Goal: Understand process/instructions

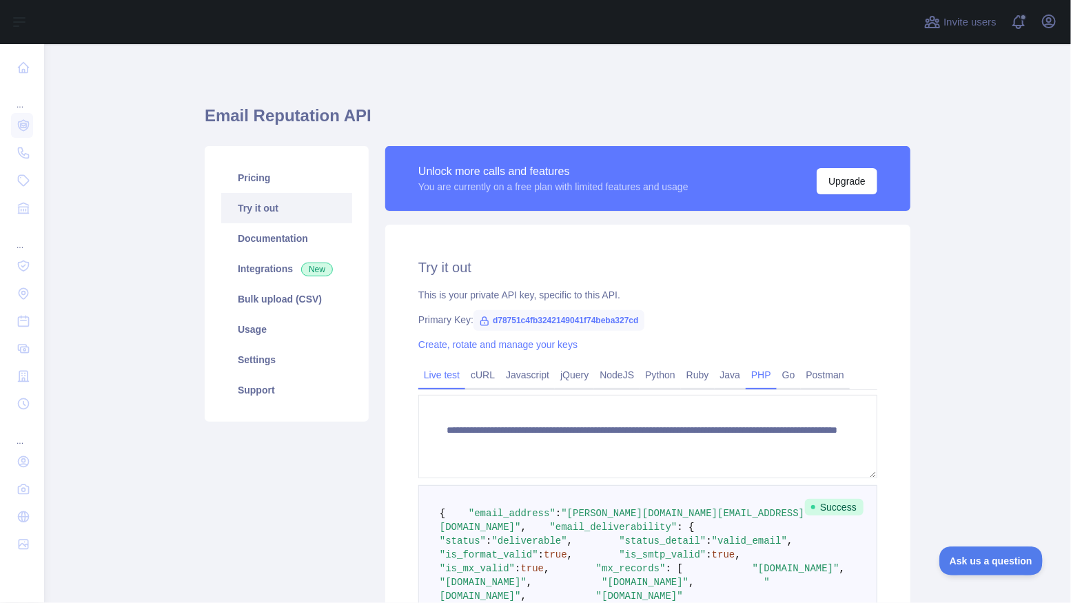
scroll to position [211, 0]
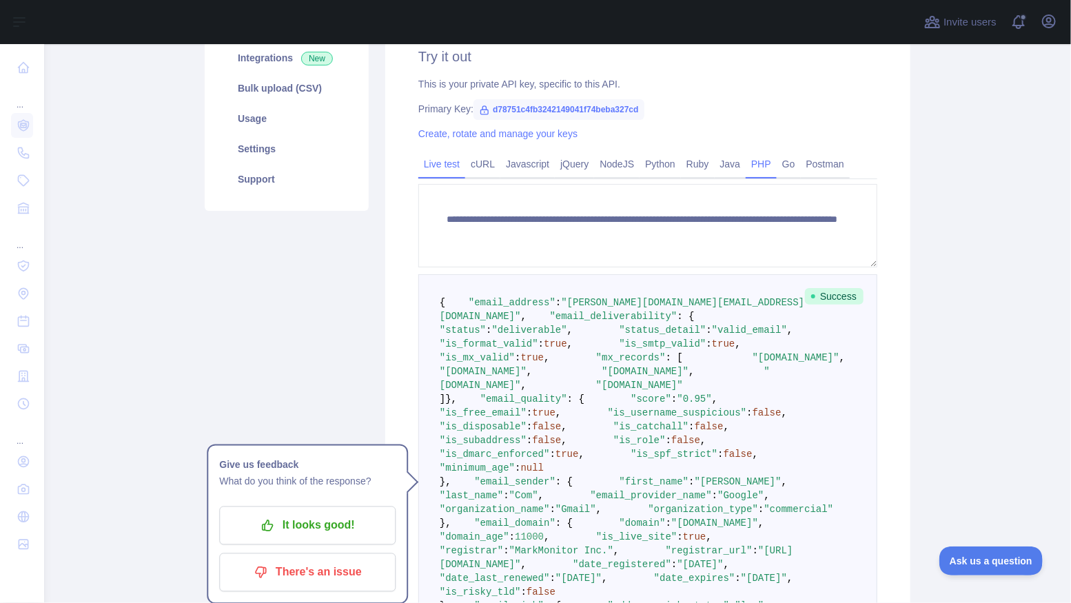
click at [771, 161] on link "PHP" at bounding box center [760, 164] width 31 height 22
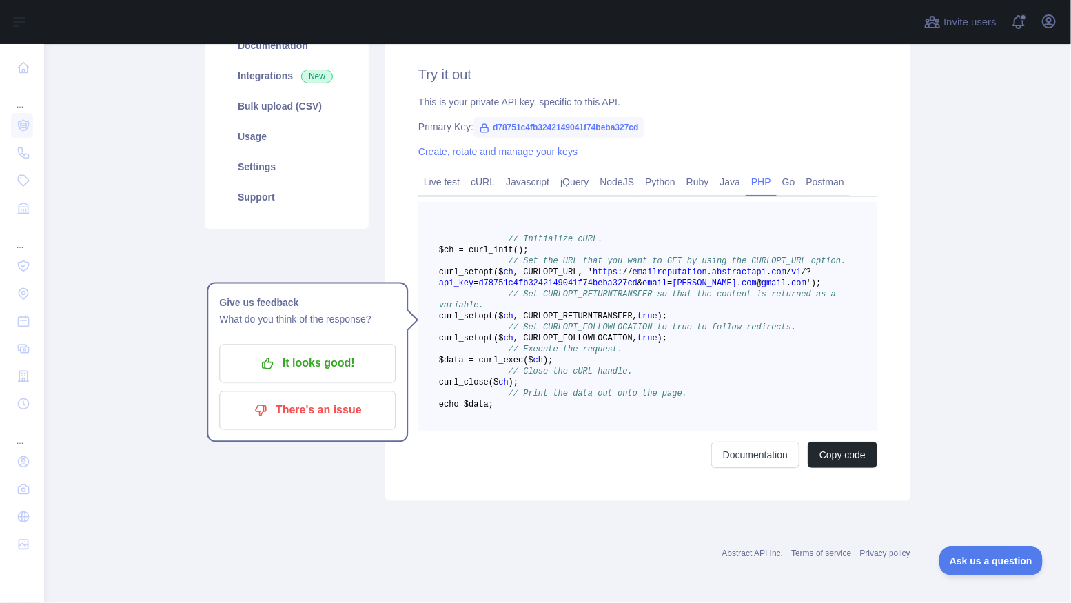
scroll to position [250, 0]
click at [575, 344] on span "// Execute the request." at bounding box center [565, 349] width 114 height 10
click at [634, 311] on span ", CURLOPT_RETURNTRANSFER," at bounding box center [575, 316] width 124 height 10
click at [638, 363] on pre "// Initialize cURL. $ch = curl _init() ; // Set the URL that you want to GET by…" at bounding box center [647, 316] width 459 height 229
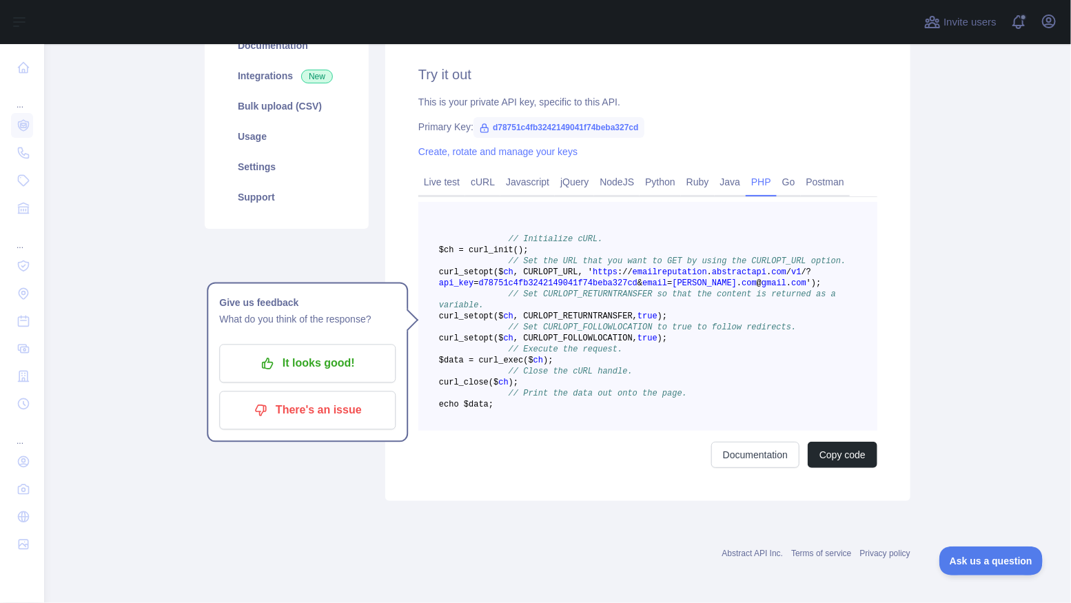
drag, startPoint x: 508, startPoint y: 180, endPoint x: 639, endPoint y: 418, distance: 271.3
click at [639, 418] on pre "// Initialize cURL. $ch = curl _init() ; // Set the URL that you want to GET by…" at bounding box center [647, 316] width 459 height 229
copy code "// Initialize cURL. $ch = curl _init() ; // Set the URL that you want to GET by…"
click at [494, 332] on pre "// Initialize cURL. $ch = curl _init() ; // Set the URL that you want to GET by…" at bounding box center [647, 316] width 459 height 229
click at [509, 278] on span "d78751c4fb3242149041f74beba327cd" at bounding box center [558, 283] width 158 height 10
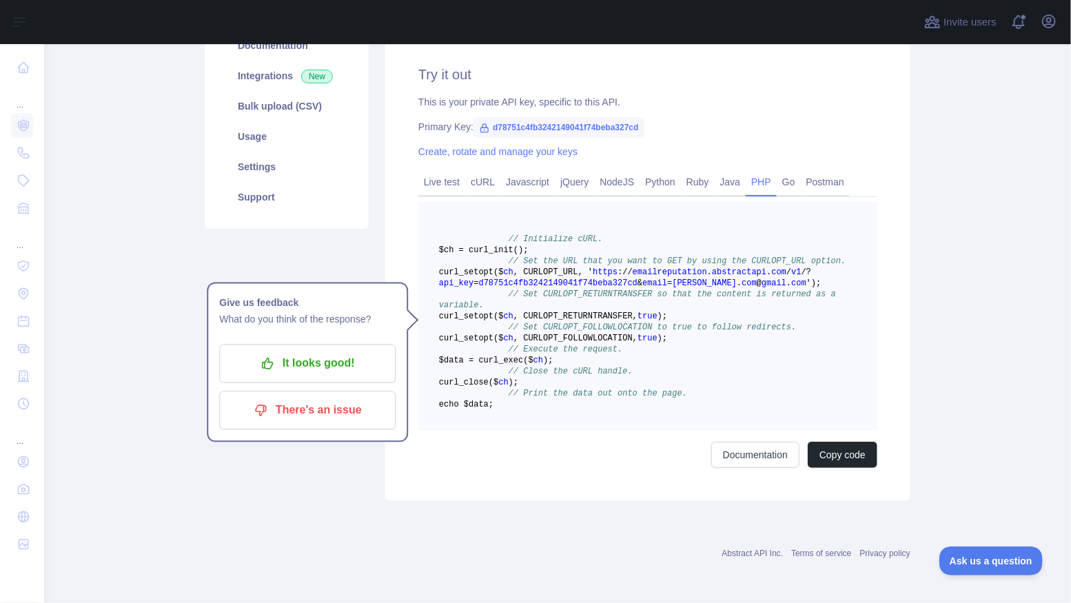
click at [509, 278] on span "d78751c4fb3242149041f74beba327cd" at bounding box center [558, 283] width 158 height 10
copy span "d78751c4fb3242149041f74beba327cd"
click at [543, 278] on pre "// Initialize cURL. $ch = curl _init() ; // Set the URL that you want to GET by…" at bounding box center [647, 316] width 459 height 229
click at [490, 180] on link "cURL" at bounding box center [482, 182] width 35 height 22
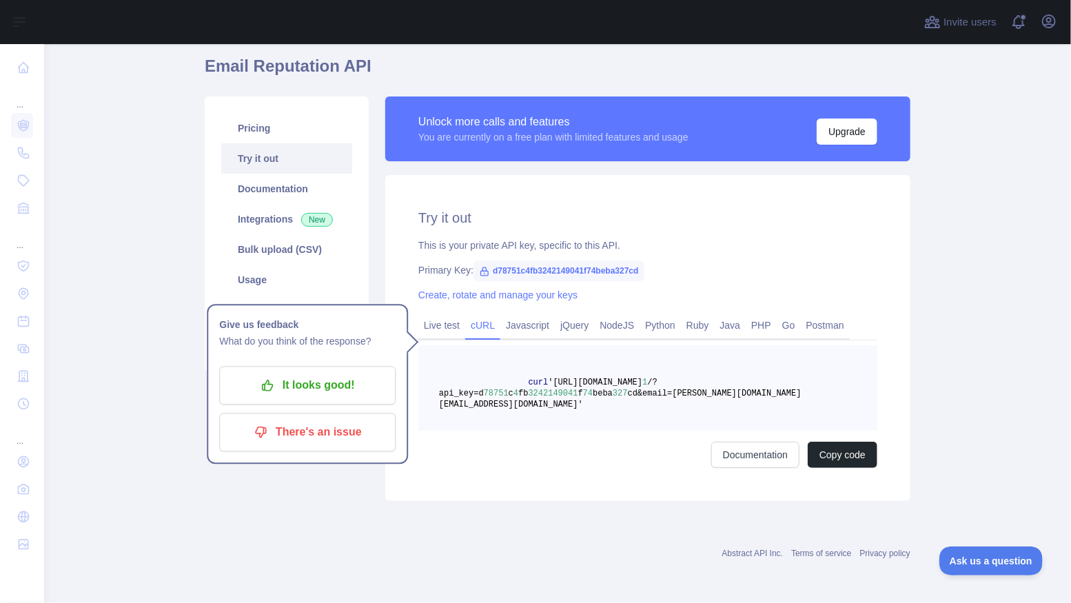
scroll to position [37, 0]
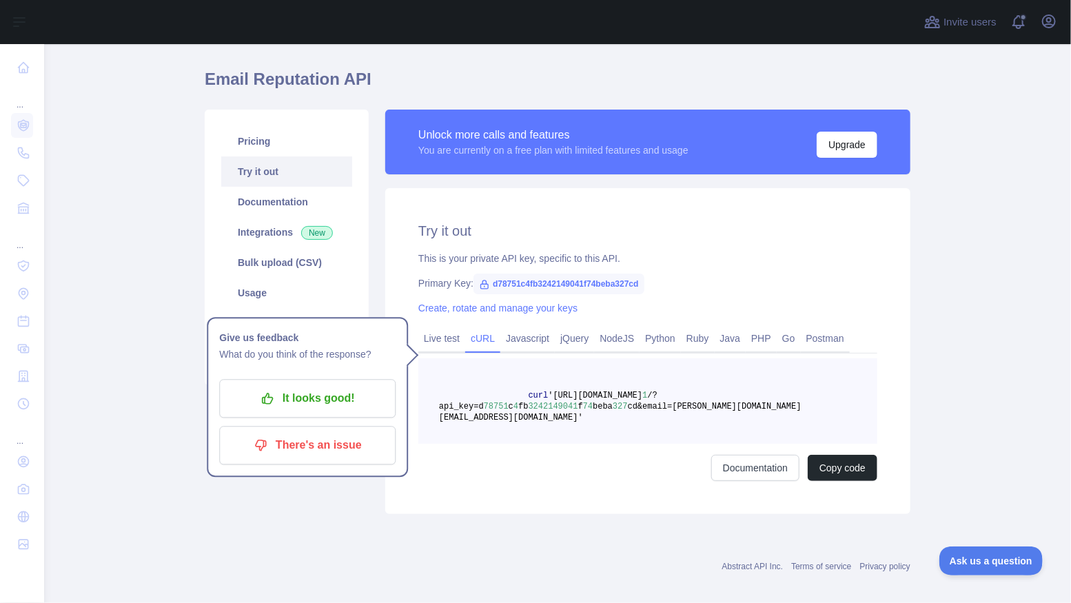
click at [724, 245] on div "Try it out This is your private API key, specific to this API. Primary Key: d78…" at bounding box center [647, 351] width 525 height 326
click at [847, 462] on button "Copy code" at bounding box center [842, 468] width 70 height 26
click at [763, 512] on div "Email Reputation API Pricing Try it out Documentation Integrations New Bulk upl…" at bounding box center [557, 287] width 705 height 493
click at [458, 341] on link "Live test" at bounding box center [441, 338] width 47 height 22
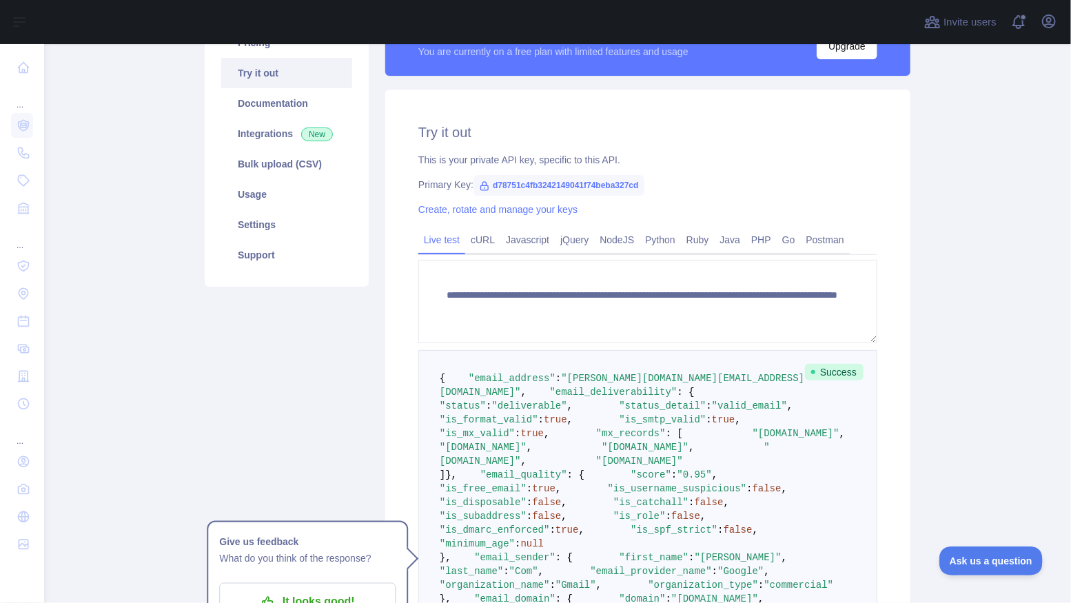
scroll to position [134, 0]
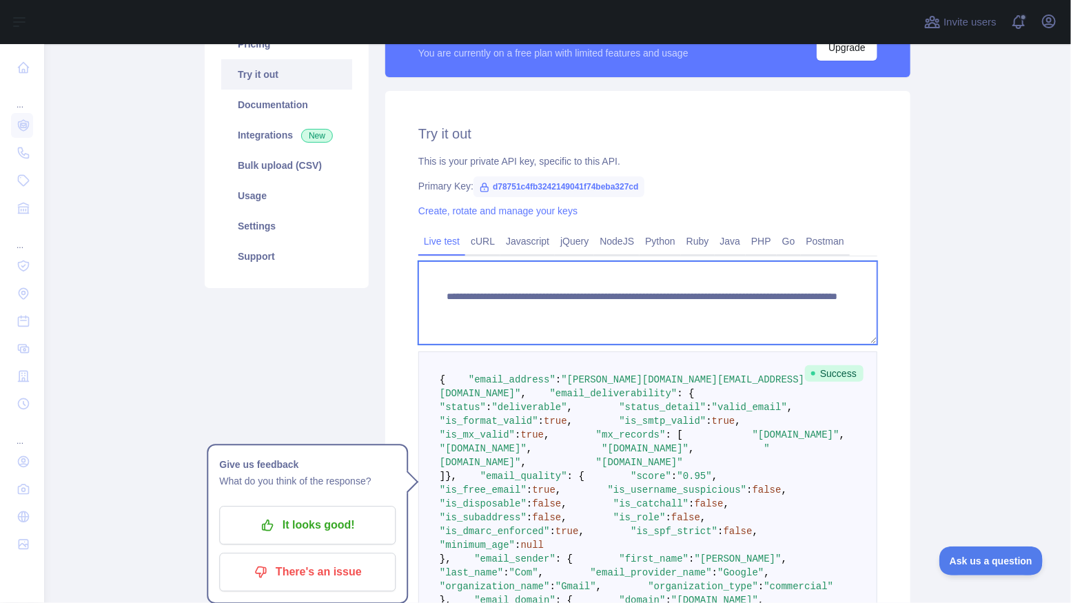
click at [596, 309] on textarea "**********" at bounding box center [647, 302] width 459 height 83
drag, startPoint x: 479, startPoint y: 296, endPoint x: 623, endPoint y: 300, distance: 144.1
click at [623, 300] on textarea "**********" at bounding box center [647, 302] width 459 height 83
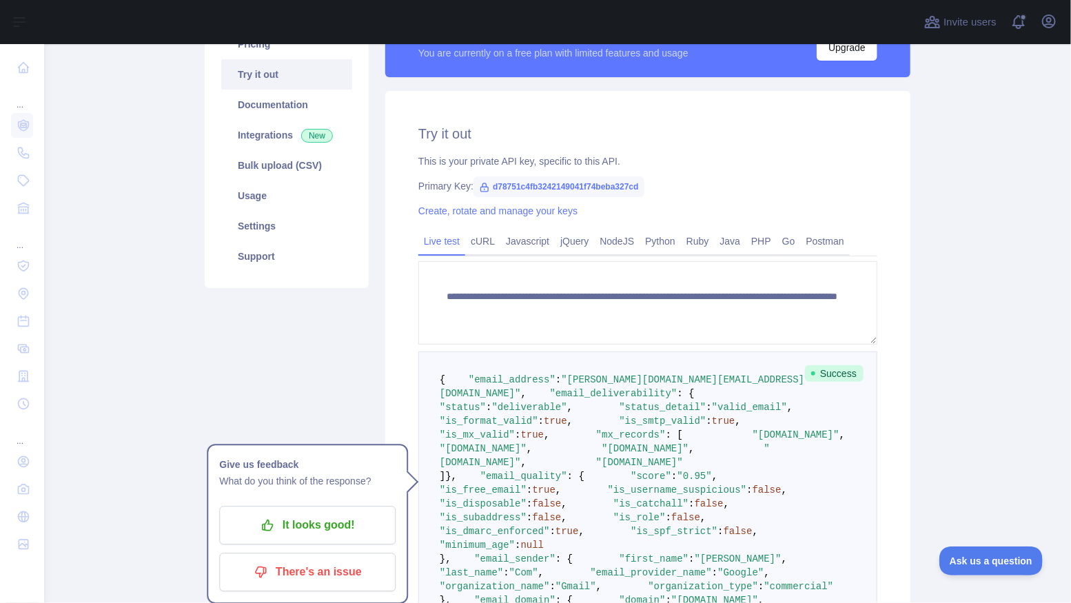
click at [525, 372] on pre "{ "email_address" : "[PERSON_NAME][DOMAIN_NAME][EMAIL_ADDRESS][DOMAIN_NAME]" , …" at bounding box center [647, 558] width 459 height 415
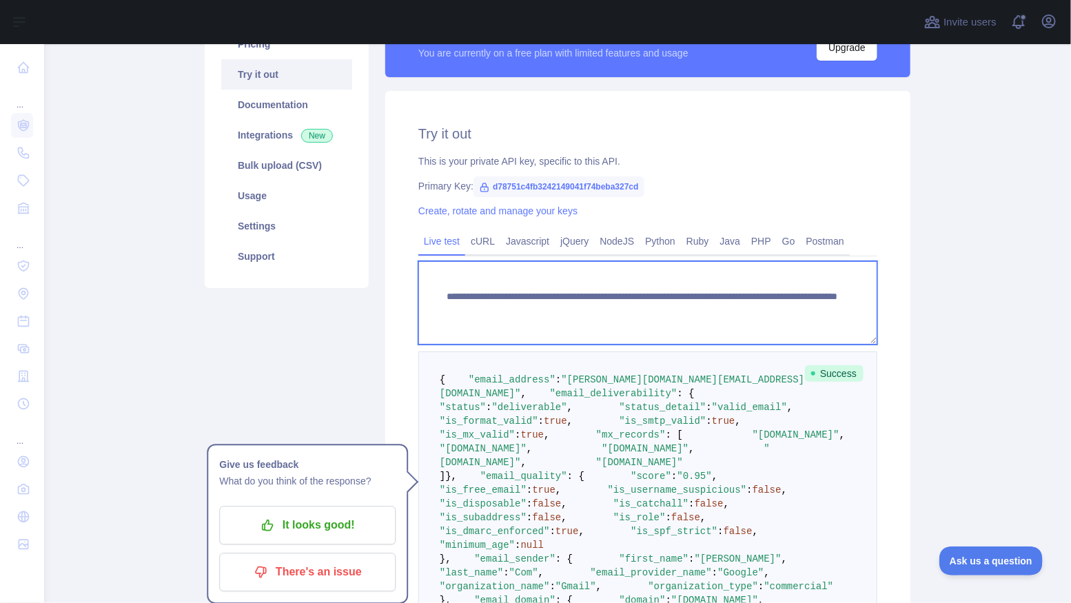
drag, startPoint x: 446, startPoint y: 297, endPoint x: 635, endPoint y: 294, distance: 188.8
click at [635, 294] on textarea "**********" at bounding box center [647, 302] width 459 height 83
click at [555, 294] on textarea "**********" at bounding box center [647, 302] width 459 height 83
click at [524, 295] on textarea "**********" at bounding box center [647, 302] width 459 height 83
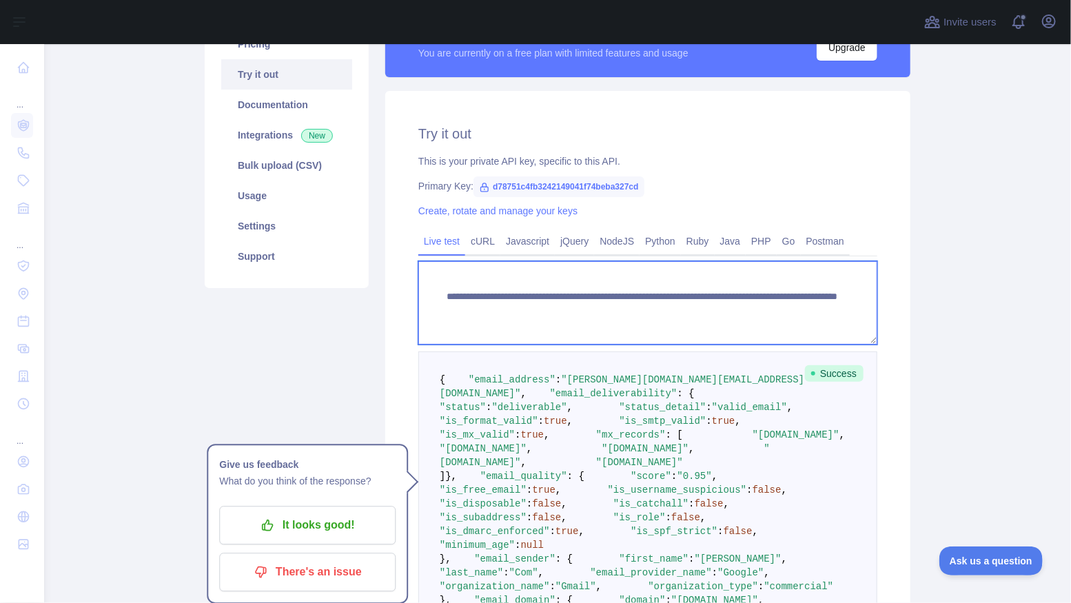
click at [572, 296] on textarea "**********" at bounding box center [647, 302] width 459 height 83
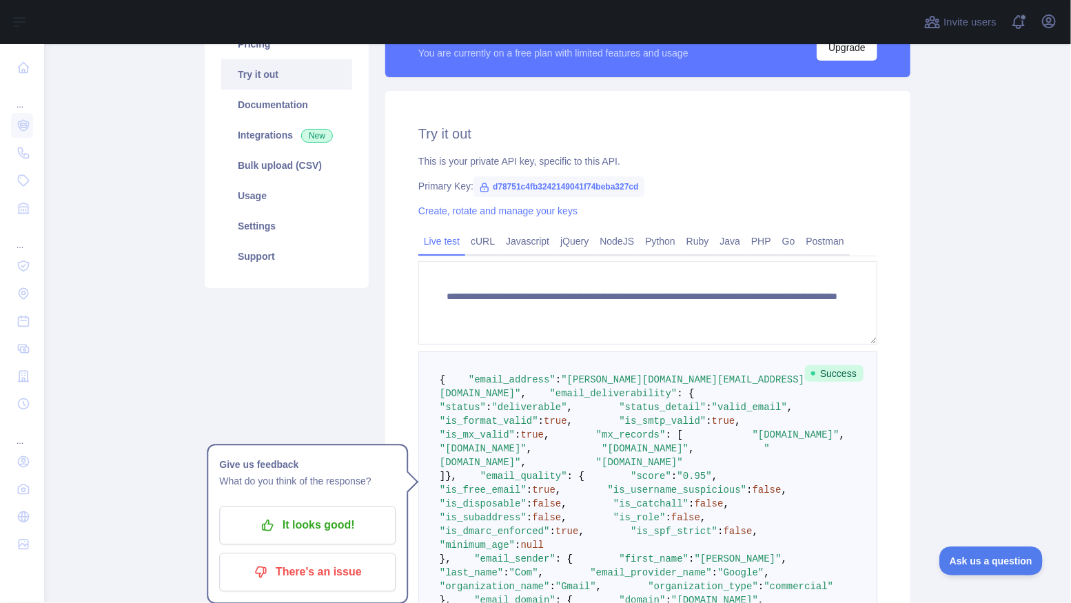
click at [592, 364] on pre "{ "email_address" : "[PERSON_NAME][DOMAIN_NAME][EMAIL_ADDRESS][DOMAIN_NAME]" , …" at bounding box center [647, 558] width 459 height 415
